Goal: Find specific fact

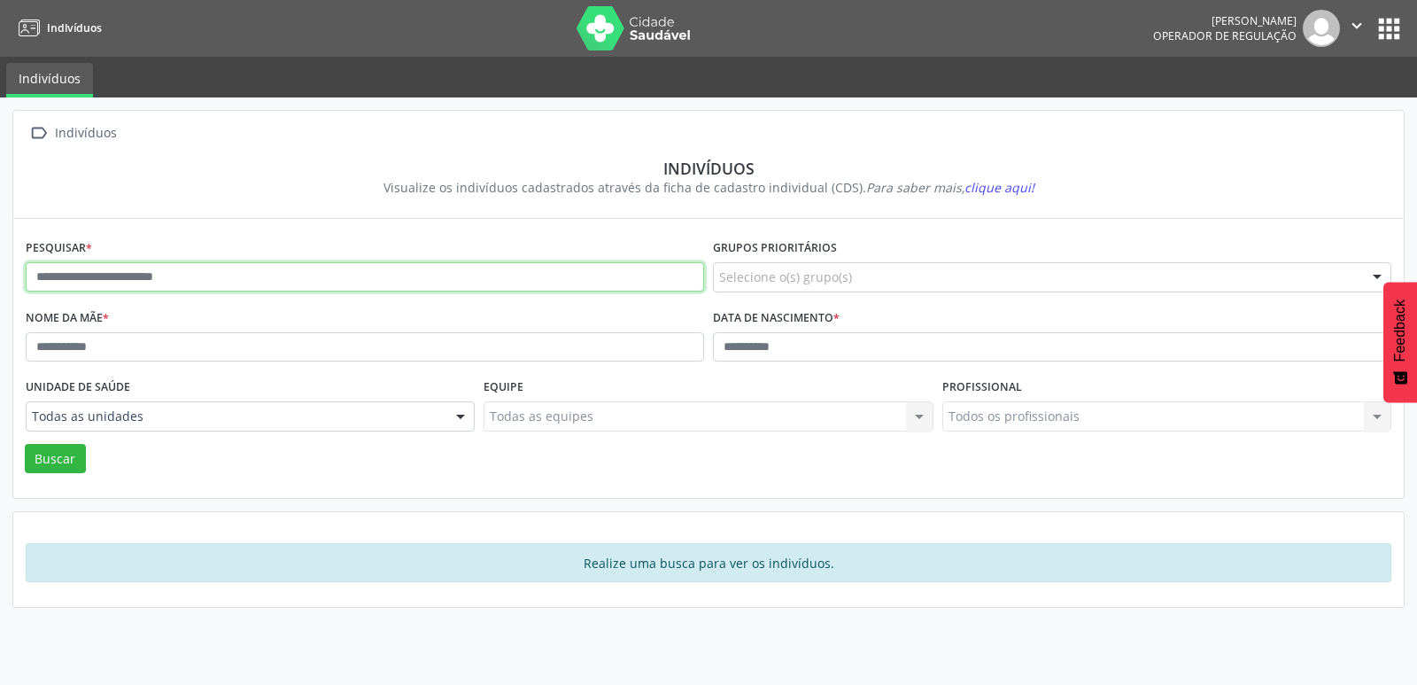
drag, startPoint x: 171, startPoint y: 277, endPoint x: 178, endPoint y: 255, distance: 23.2
click at [171, 274] on input "text" at bounding box center [365, 277] width 678 height 30
click at [25, 444] on button "Buscar" at bounding box center [55, 459] width 61 height 30
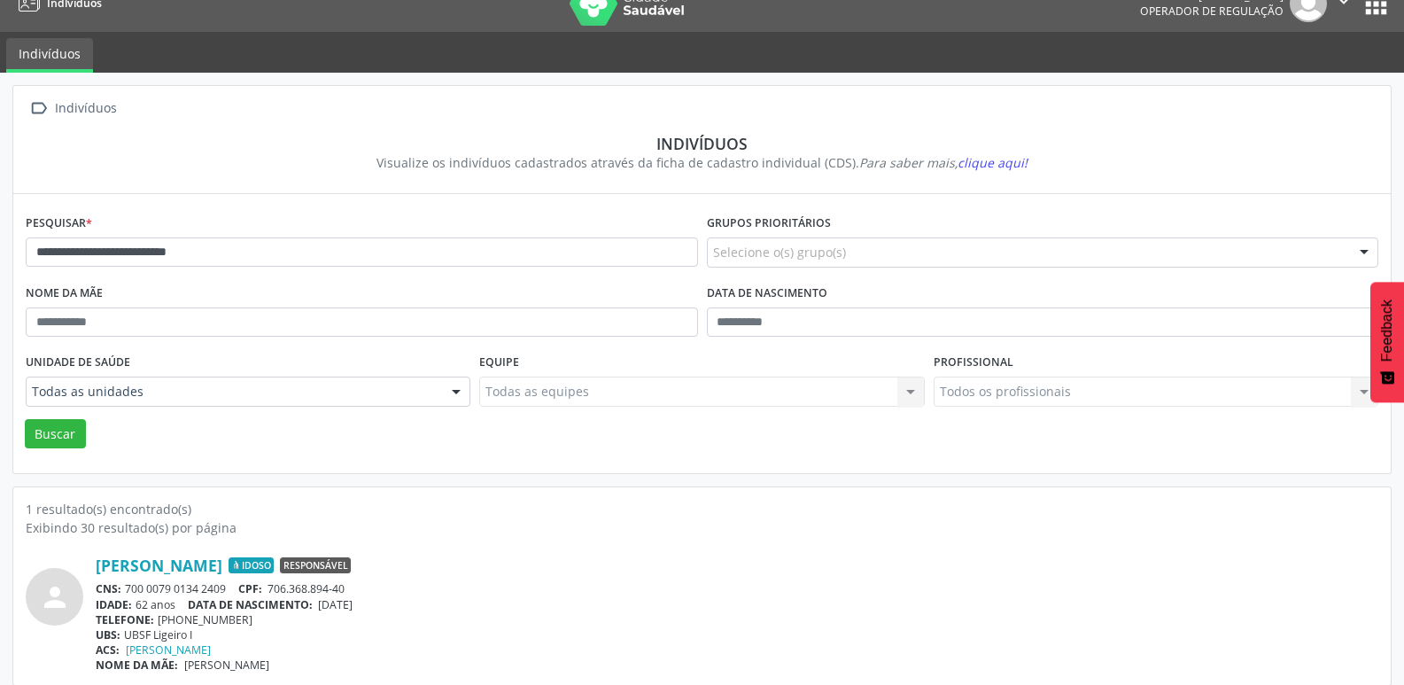
scroll to position [38, 0]
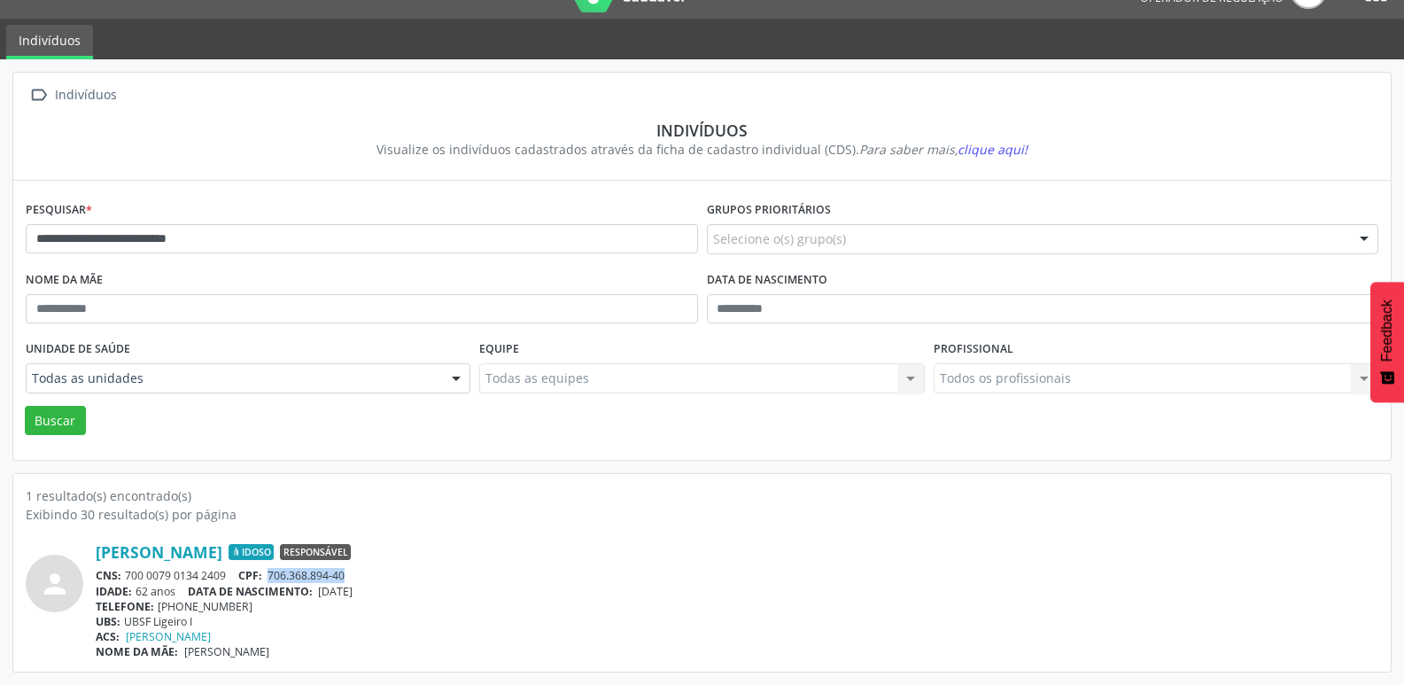
drag, startPoint x: 355, startPoint y: 574, endPoint x: 274, endPoint y: 570, distance: 81.5
click at [274, 570] on div "CNS: 700 0079 0134 2409 CPF: 706.368.894-40" at bounding box center [737, 575] width 1282 height 15
copy span "706.368.894-40"
drag, startPoint x: 237, startPoint y: 609, endPoint x: 180, endPoint y: 604, distance: 57.8
click at [180, 604] on div "TELEFONE: [PHONE_NUMBER]" at bounding box center [737, 606] width 1282 height 15
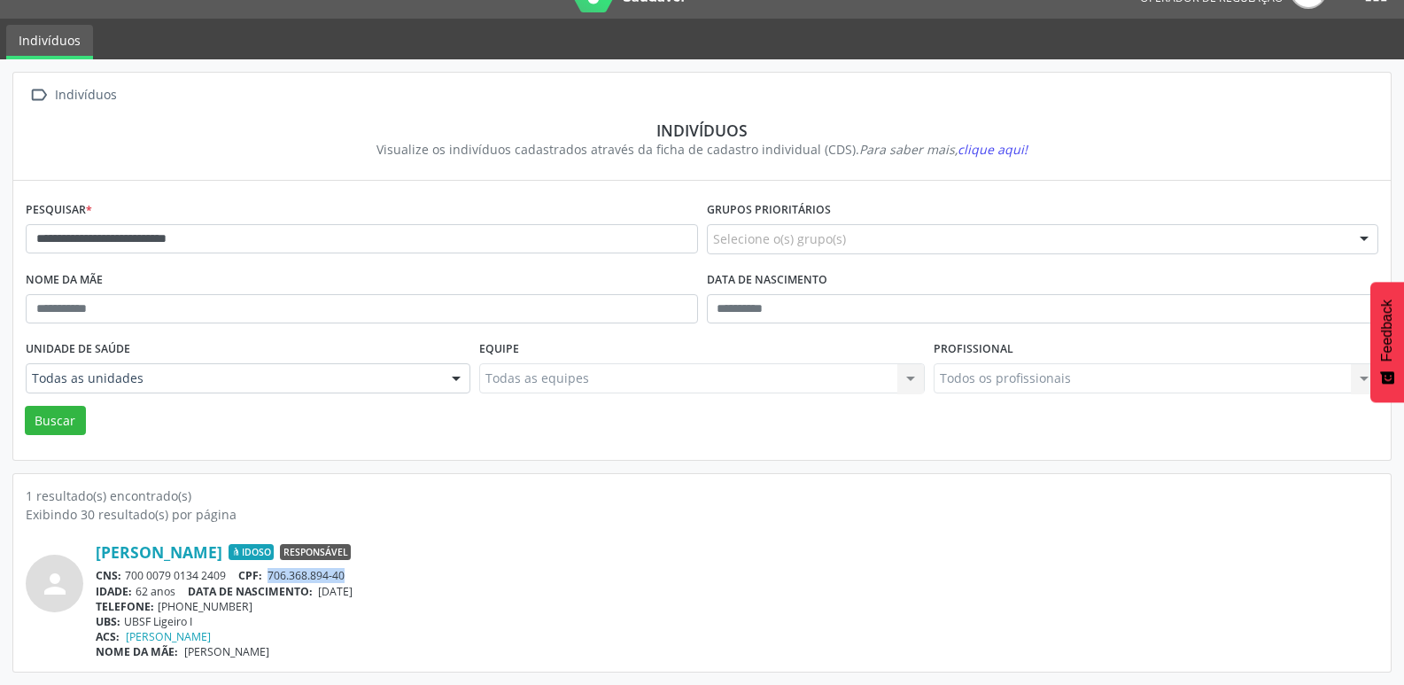
copy div "98841-7530"
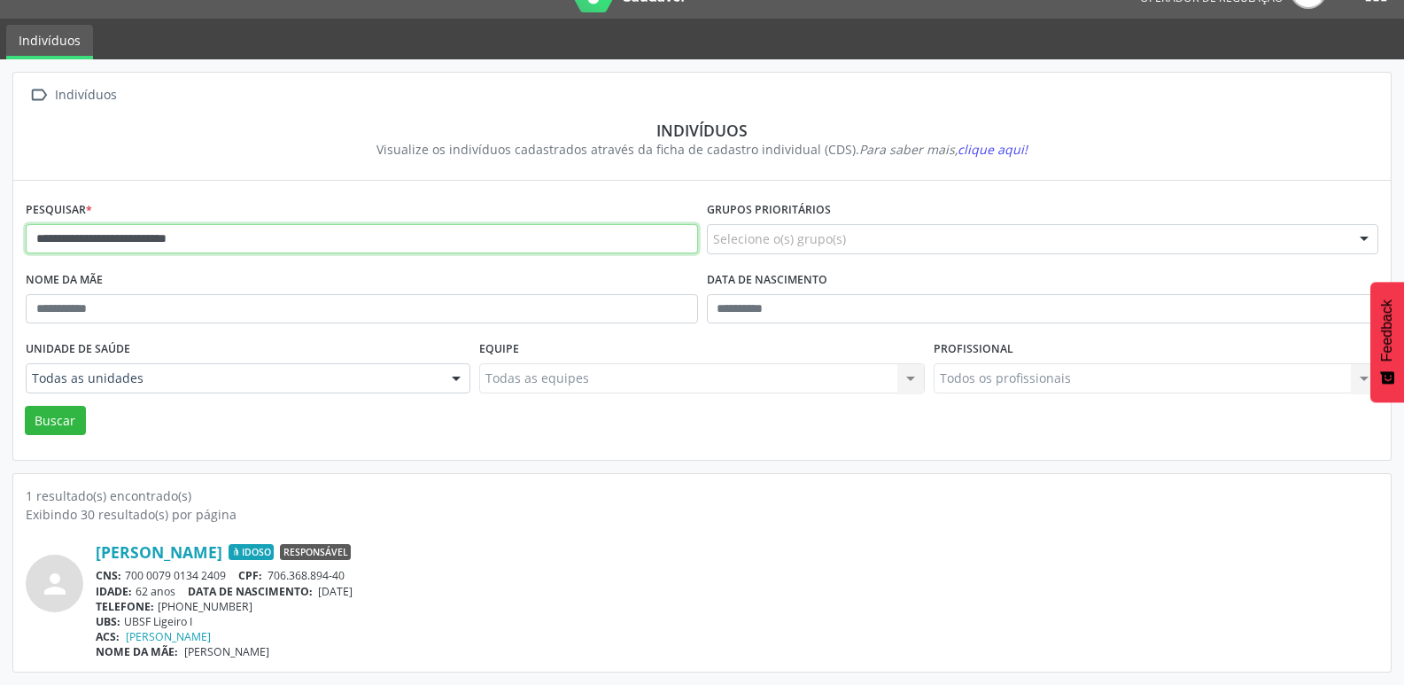
click at [272, 224] on input "**********" at bounding box center [362, 239] width 672 height 30
drag, startPoint x: 273, startPoint y: 231, endPoint x: 74, endPoint y: 230, distance: 198.4
click at [74, 230] on input "**********" at bounding box center [362, 239] width 672 height 30
type input "**********"
click at [25, 406] on button "Buscar" at bounding box center [55, 421] width 61 height 30
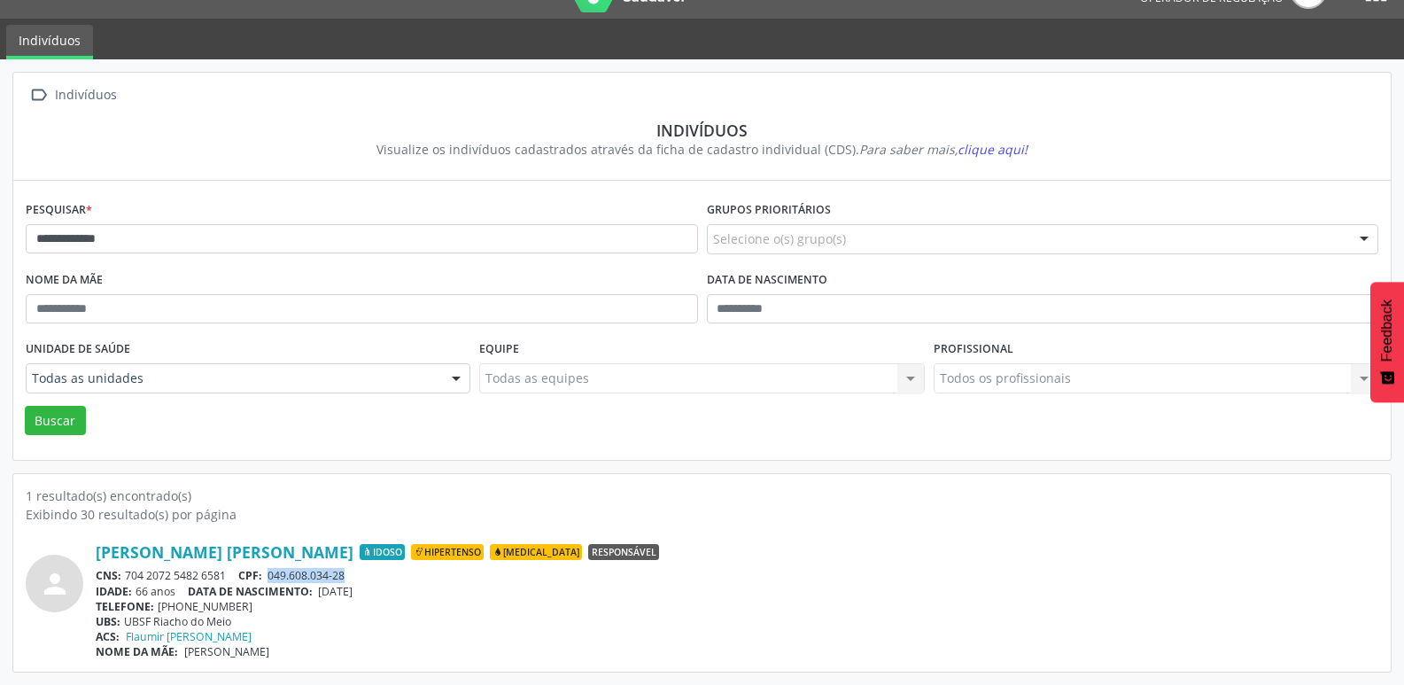
drag, startPoint x: 364, startPoint y: 571, endPoint x: 272, endPoint y: 576, distance: 92.2
click at [272, 576] on div "CNS: 704 2072 5482 6581 CPF: 049.608.034-28" at bounding box center [737, 575] width 1282 height 15
copy span "049.608.034-28"
drag, startPoint x: 251, startPoint y: 605, endPoint x: 182, endPoint y: 605, distance: 69.1
click at [182, 605] on div "TELEFONE: [PHONE_NUMBER]" at bounding box center [737, 606] width 1282 height 15
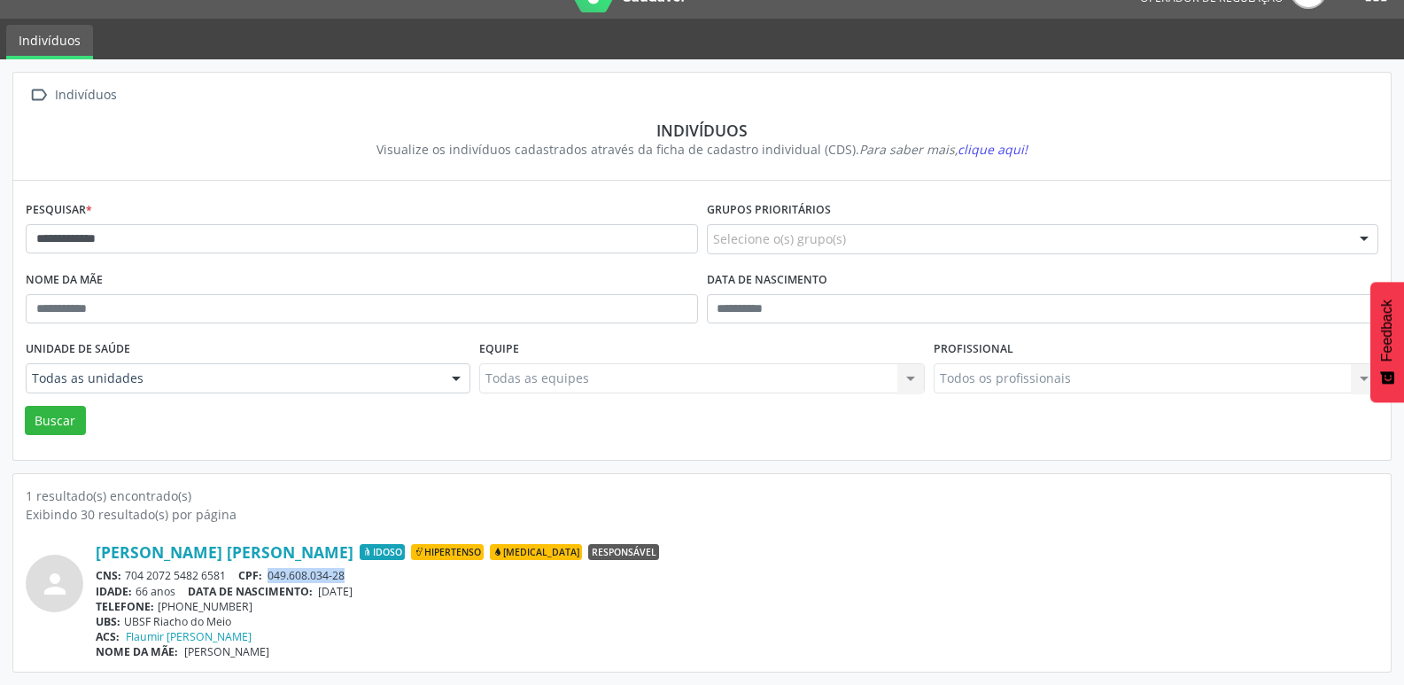
copy div "99300-0831"
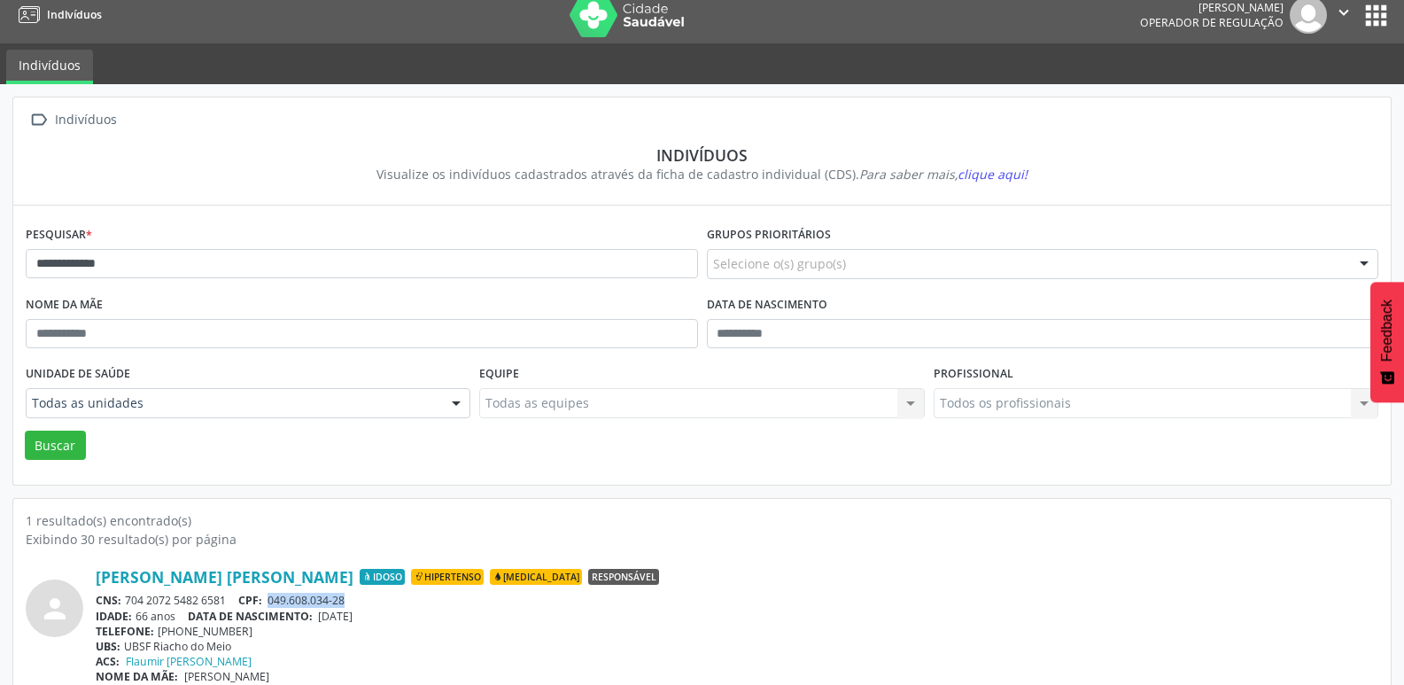
scroll to position [0, 0]
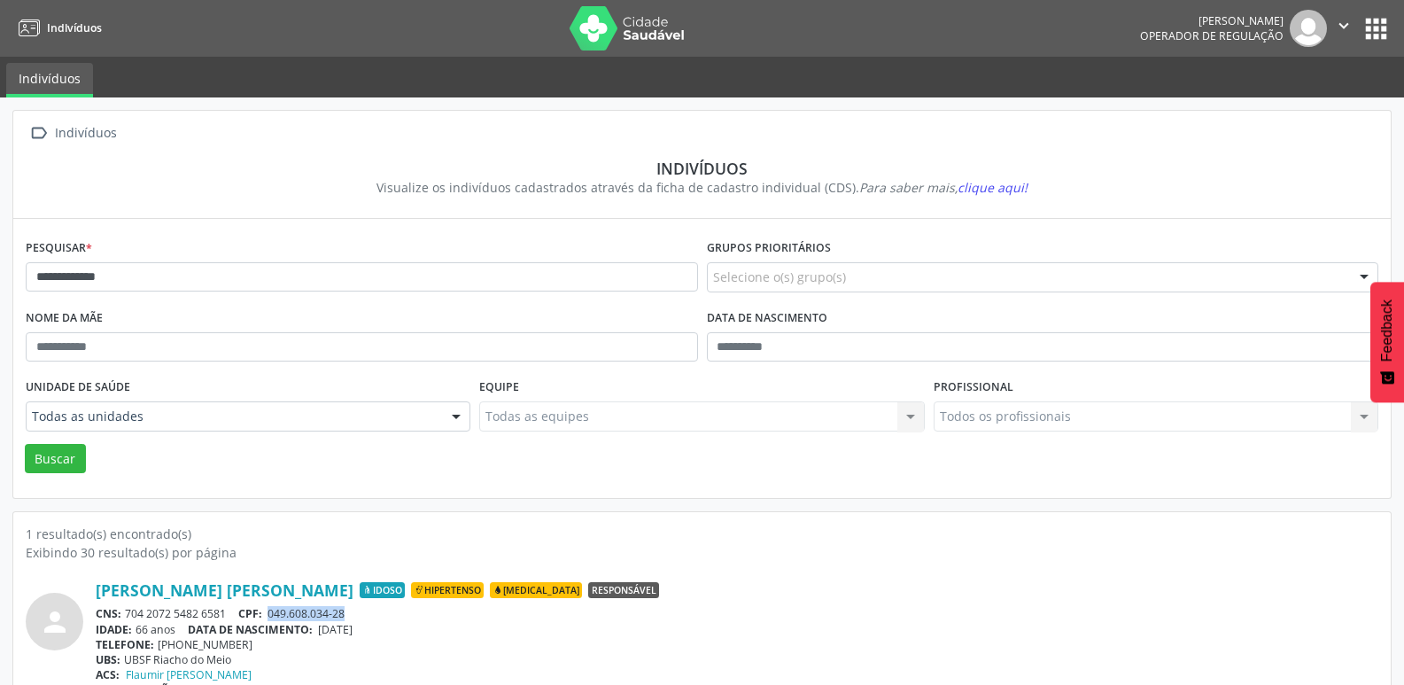
click at [1385, 26] on button "apps" at bounding box center [1375, 28] width 31 height 31
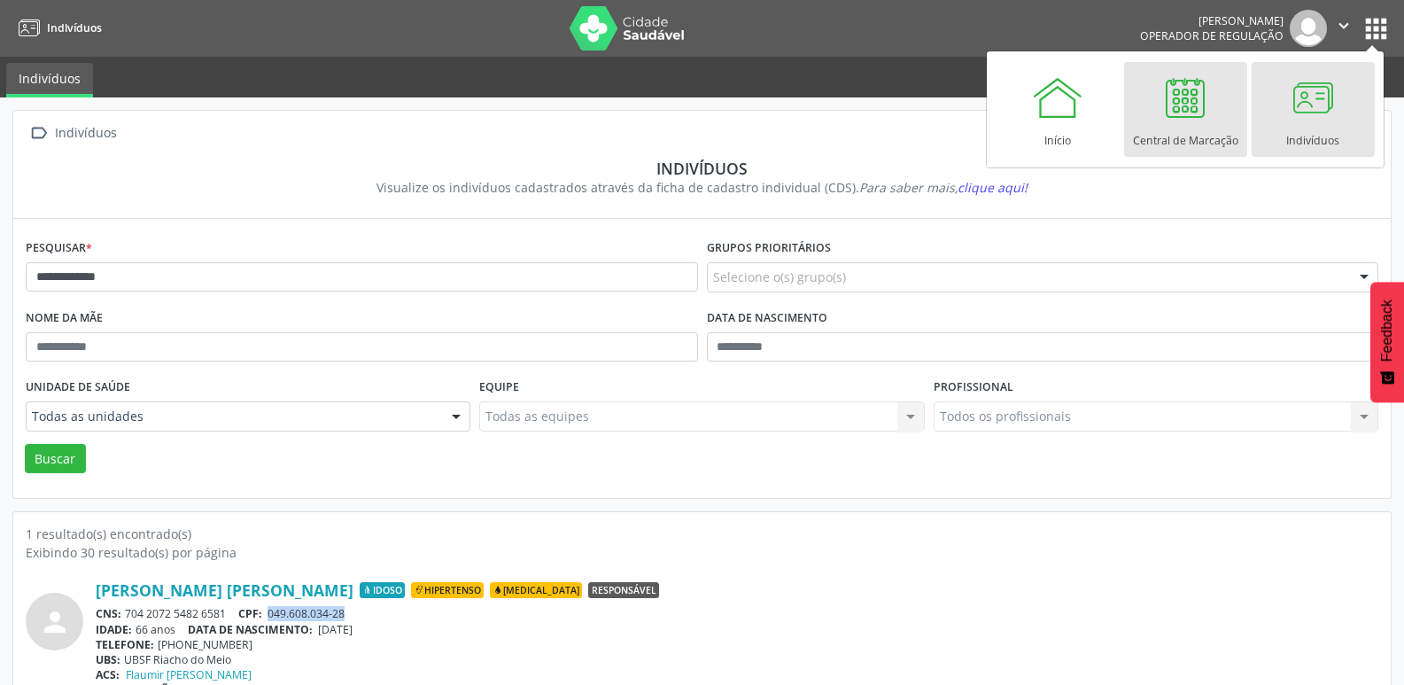
click at [1196, 114] on div at bounding box center [1184, 97] width 53 height 53
